Goal: Information Seeking & Learning: Learn about a topic

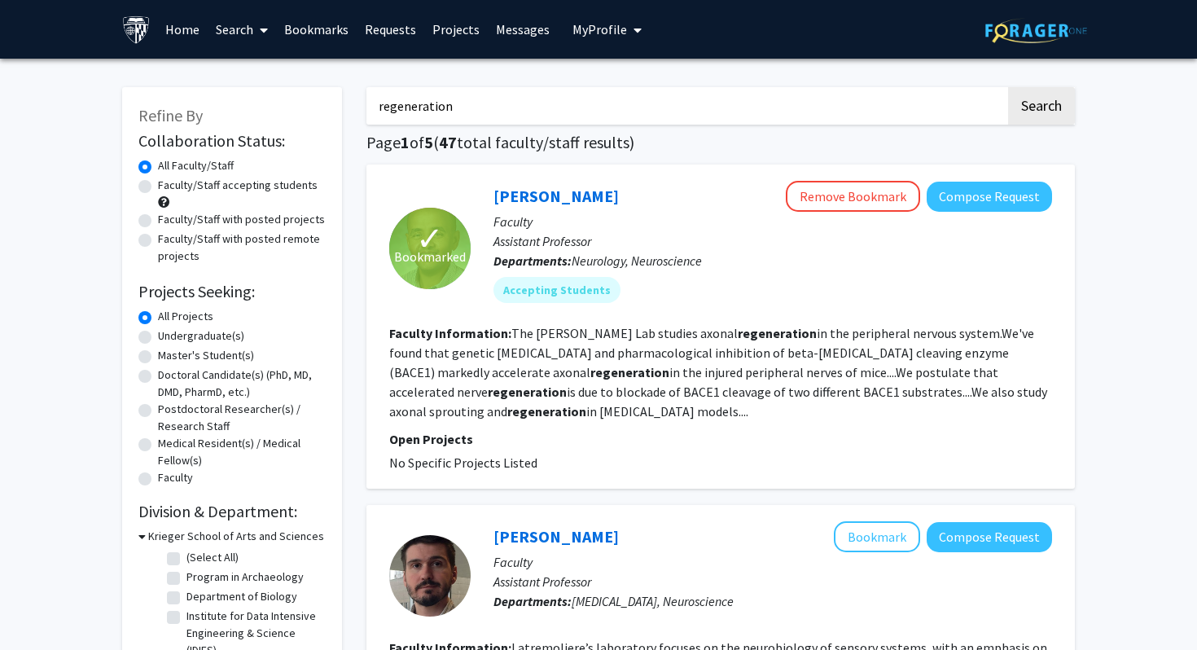
click at [612, 31] on span "My Profile" at bounding box center [599, 29] width 55 height 16
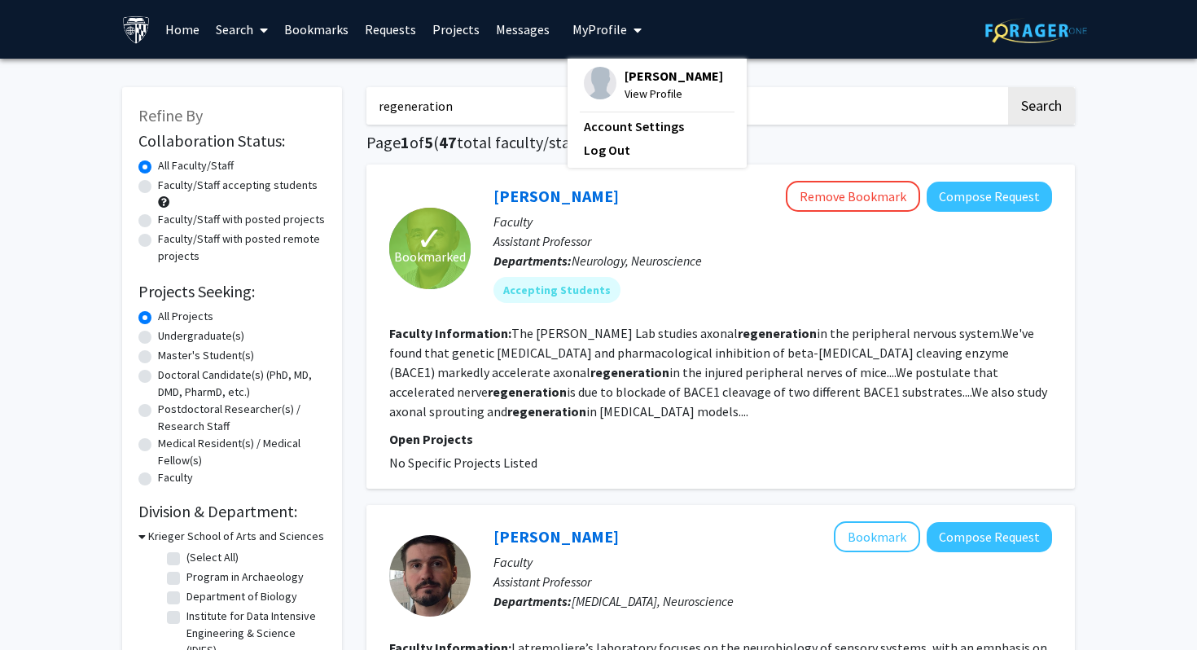
click at [631, 80] on span "[PERSON_NAME]" at bounding box center [673, 76] width 99 height 18
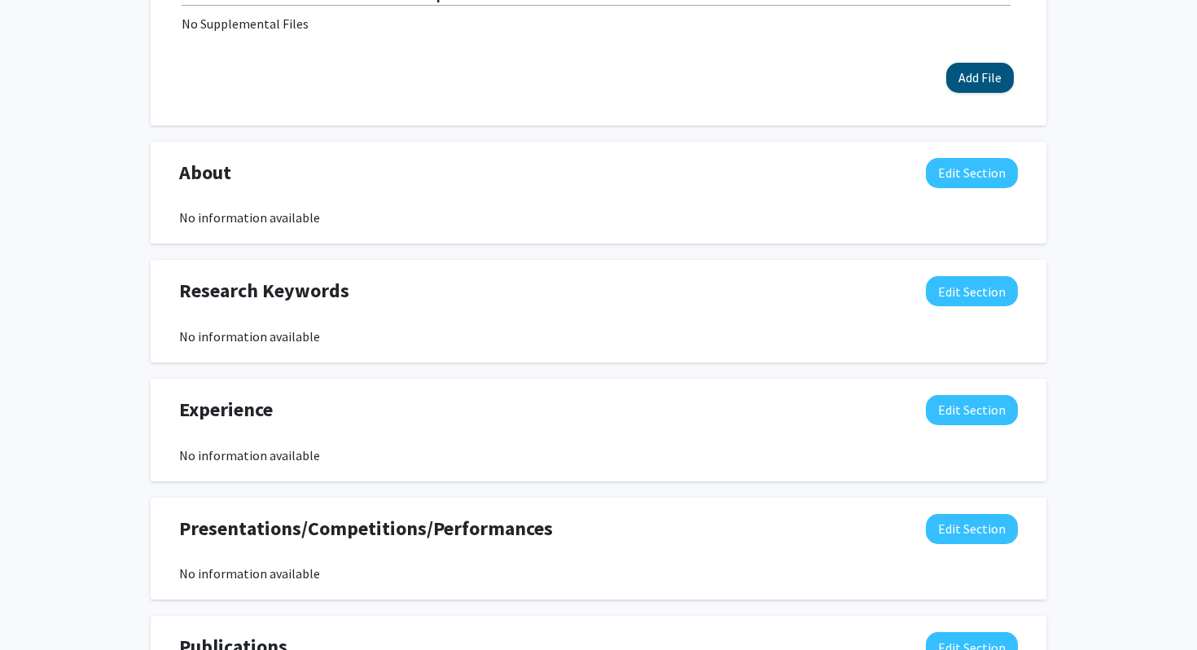
scroll to position [633, 0]
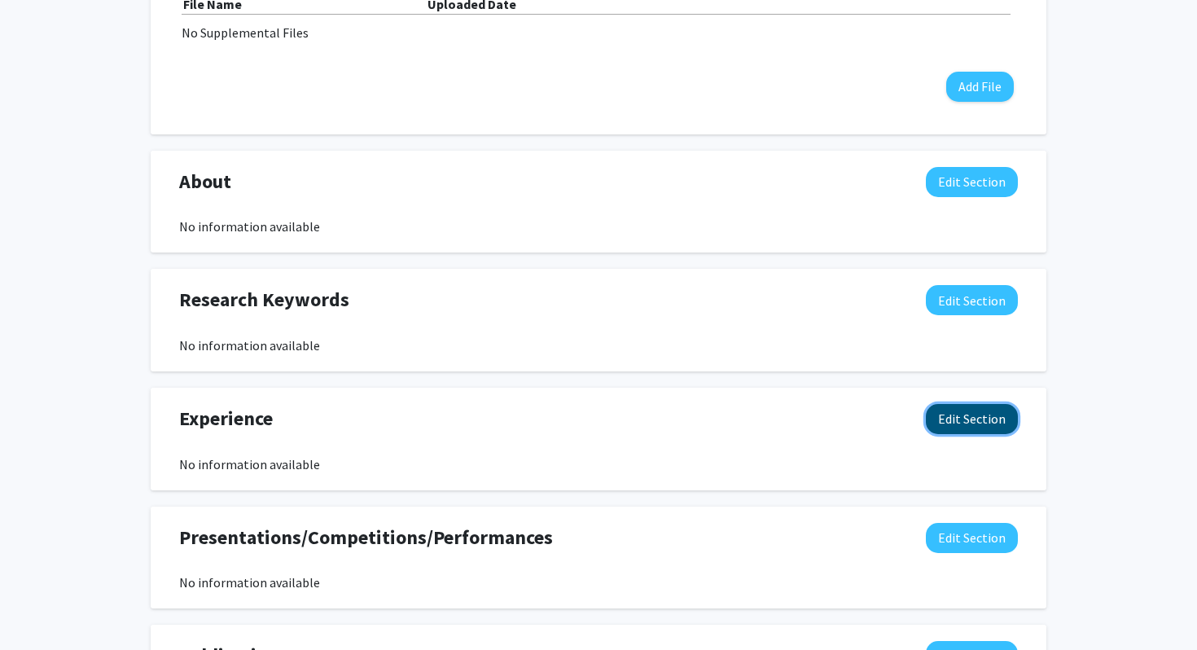
click at [982, 414] on button "Edit Section" at bounding box center [972, 419] width 92 height 30
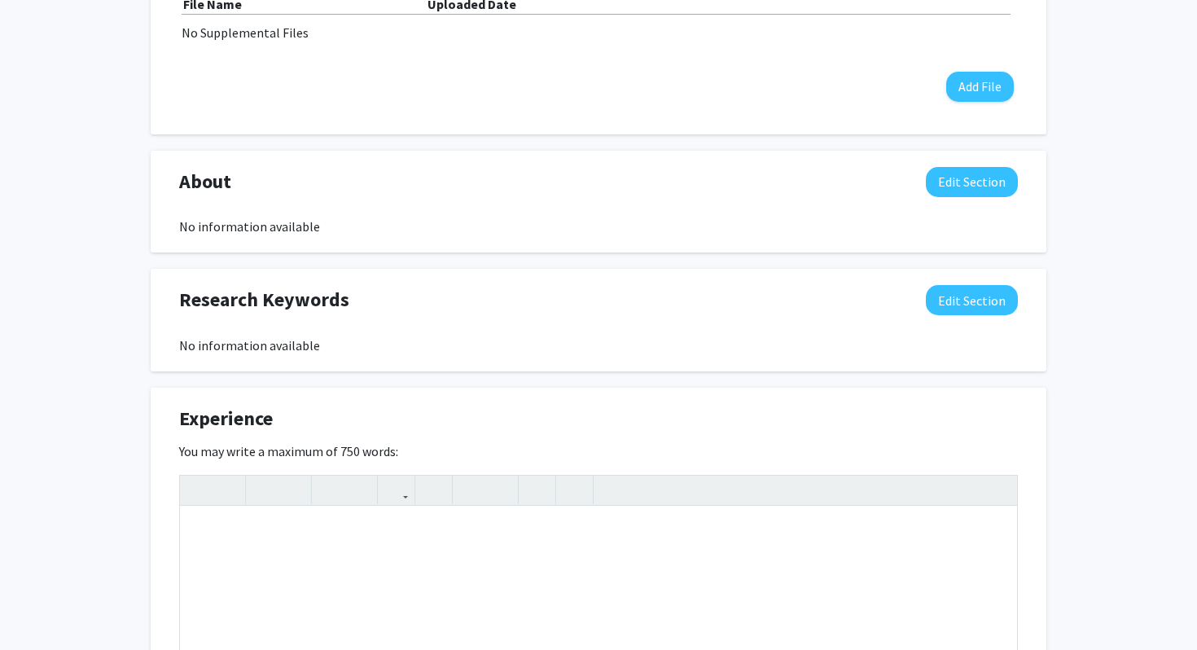
click at [865, 405] on div "Experience Edit Section" at bounding box center [598, 422] width 863 height 37
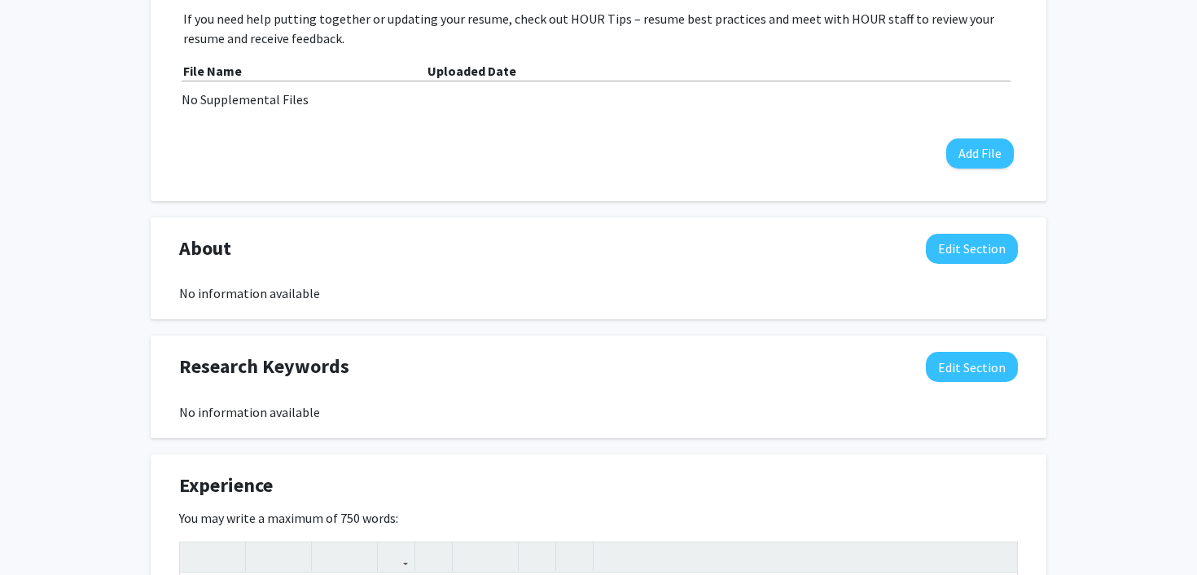
scroll to position [0, 0]
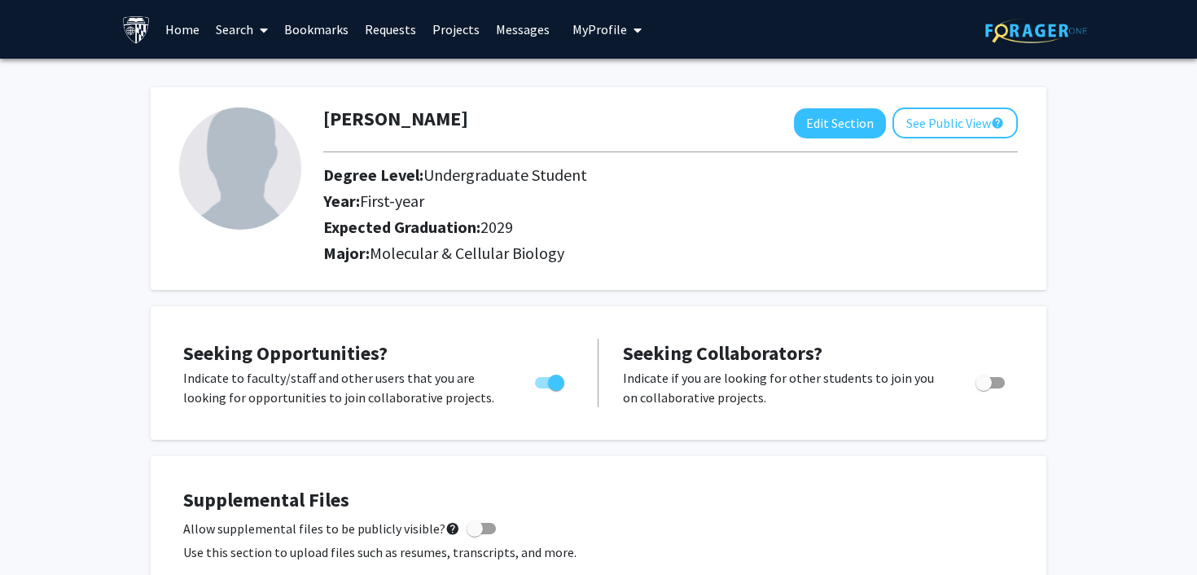
click at [1051, 31] on img at bounding box center [1036, 30] width 102 height 25
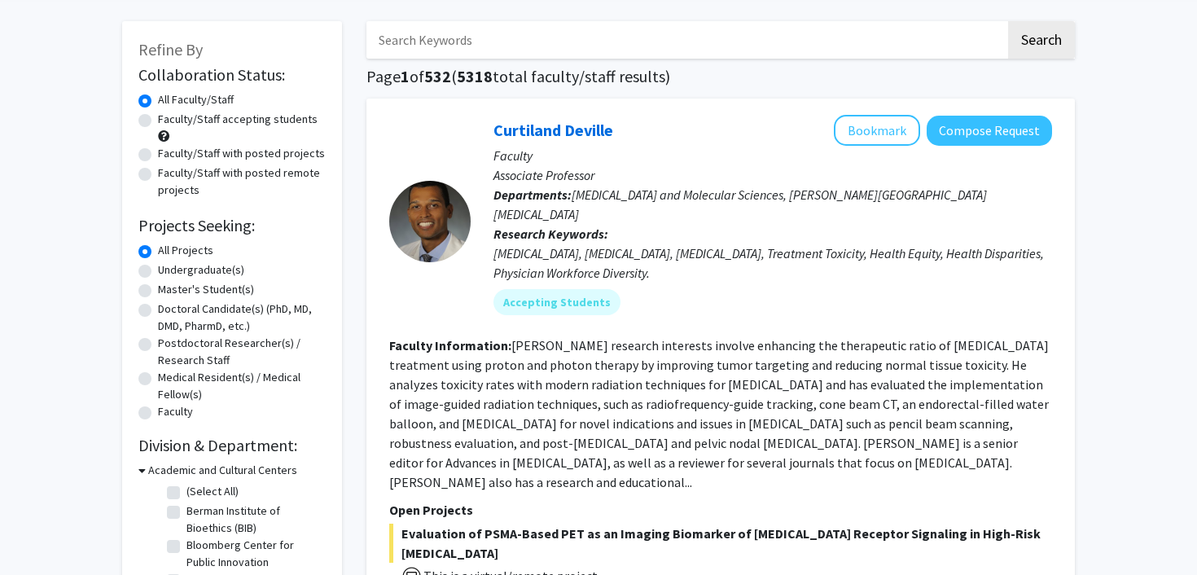
scroll to position [67, 0]
click at [219, 116] on label "Faculty/Staff accepting students" at bounding box center [238, 118] width 160 height 17
click at [169, 116] on input "Faculty/Staff accepting students" at bounding box center [163, 115] width 11 height 11
radio input "true"
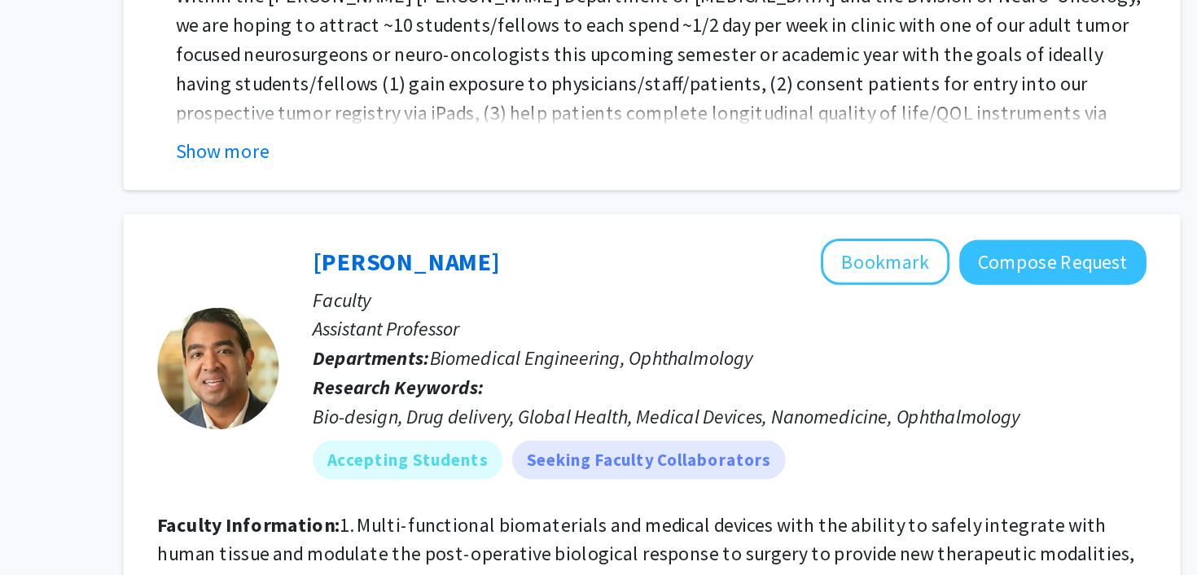
scroll to position [1558, 0]
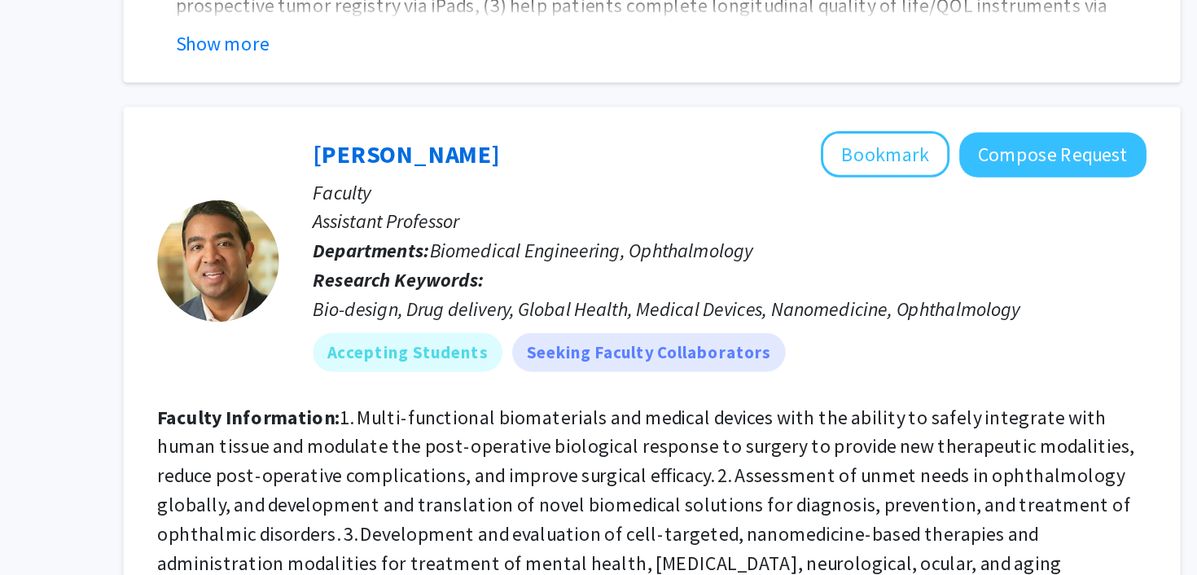
click at [808, 387] on div "Bio-design, Drug delivery, Global Health, Medical Devices, Nanomedicine, Ophtha…" at bounding box center [772, 397] width 558 height 20
